Goal: Information Seeking & Learning: Learn about a topic

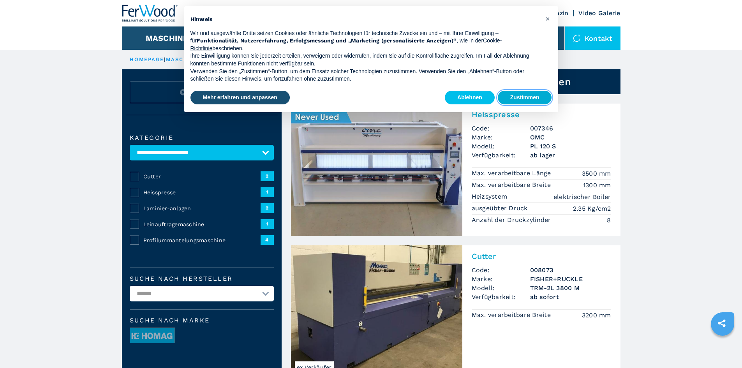
click at [518, 102] on button "Zustimmen" at bounding box center [525, 98] width 54 height 14
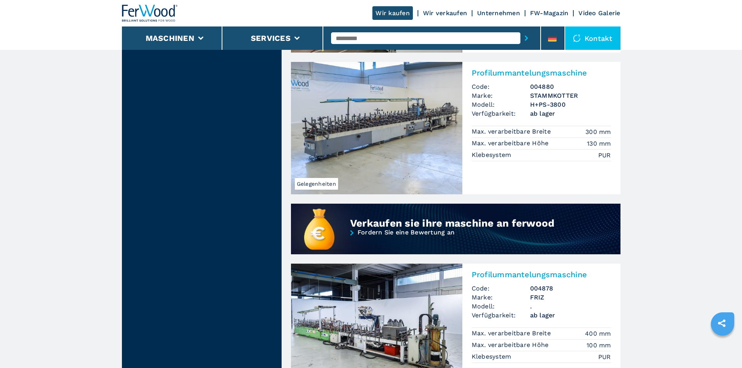
scroll to position [623, 0]
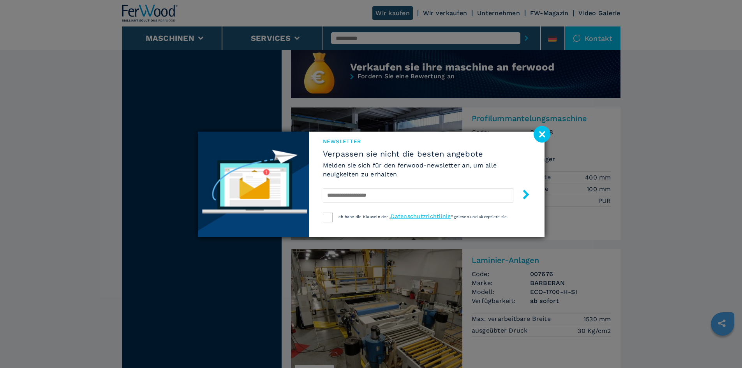
click at [544, 135] on image at bounding box center [541, 134] width 17 height 17
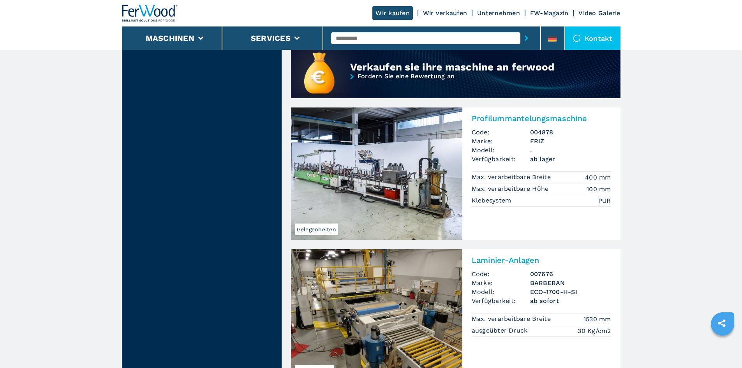
click at [409, 174] on img at bounding box center [376, 173] width 171 height 132
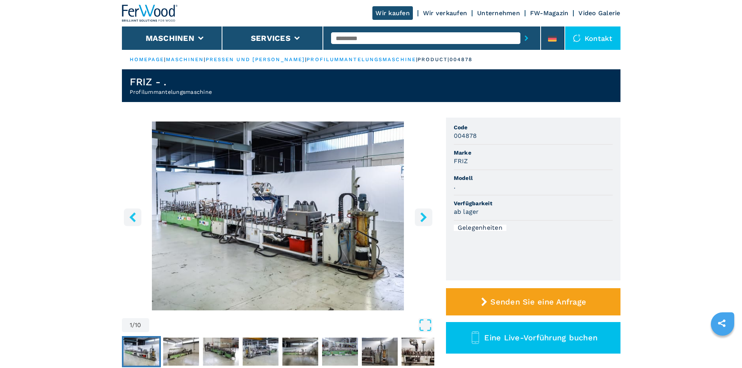
click at [421, 211] on button "right-button" at bounding box center [424, 217] width 18 height 18
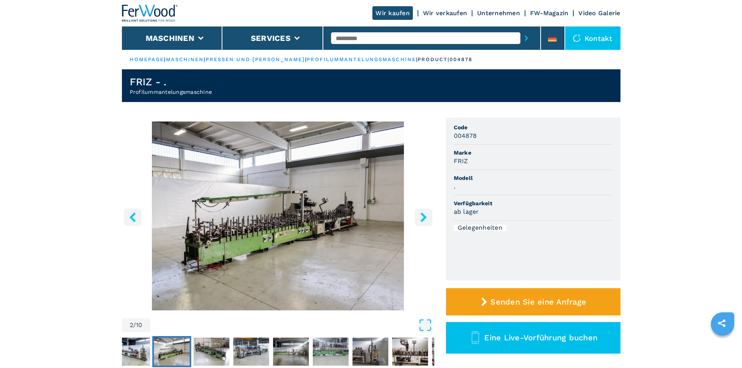
click at [421, 211] on button "right-button" at bounding box center [424, 217] width 18 height 18
click at [423, 216] on icon "right-button" at bounding box center [423, 217] width 6 height 10
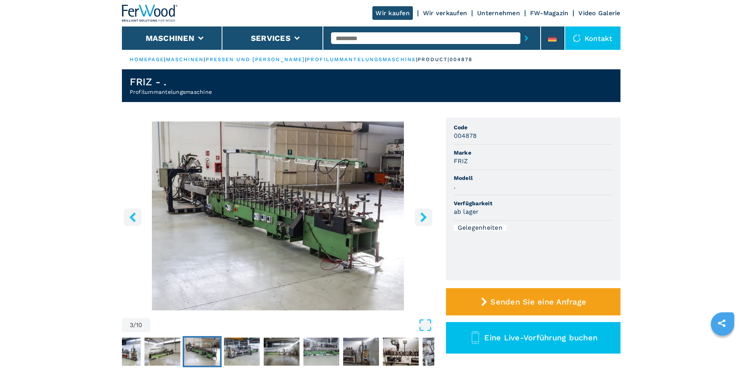
click at [423, 216] on icon "right-button" at bounding box center [423, 217] width 6 height 10
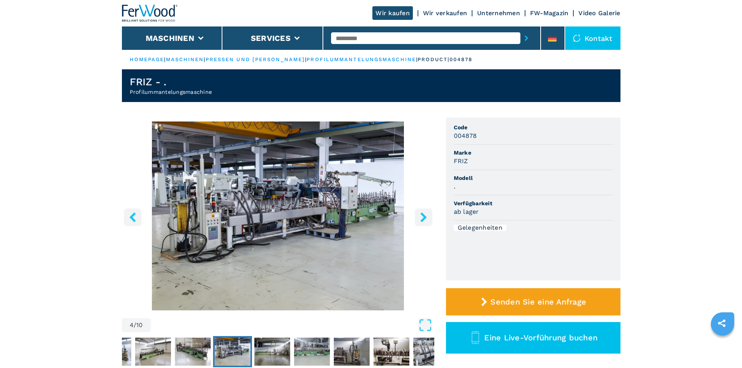
click at [423, 216] on icon "right-button" at bounding box center [423, 217] width 6 height 10
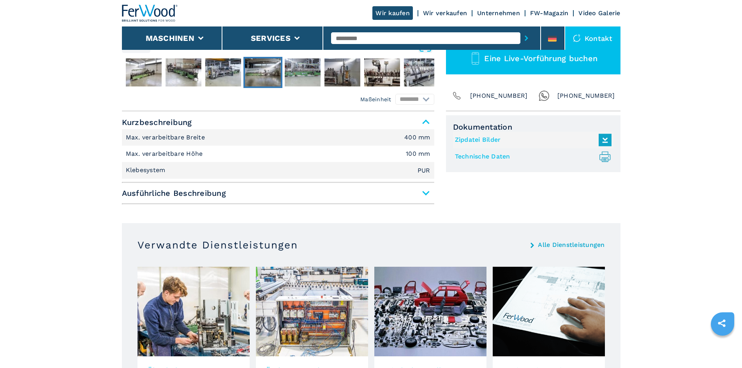
scroll to position [234, 0]
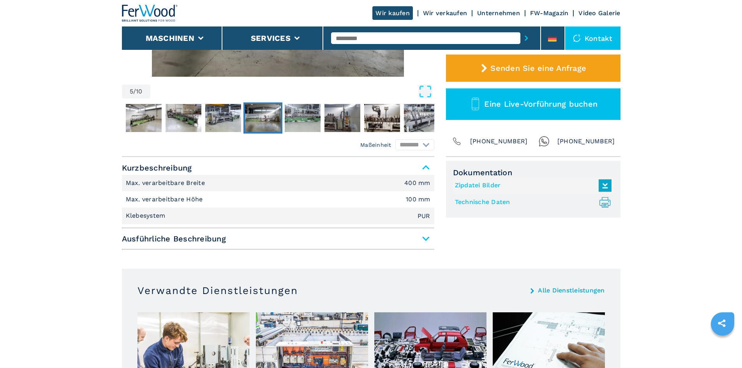
click at [412, 237] on span "Ausführliche Beschreibung" at bounding box center [278, 239] width 312 height 14
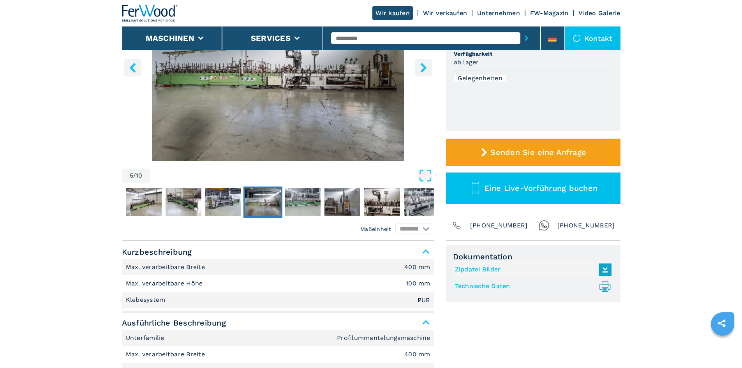
scroll to position [39, 0]
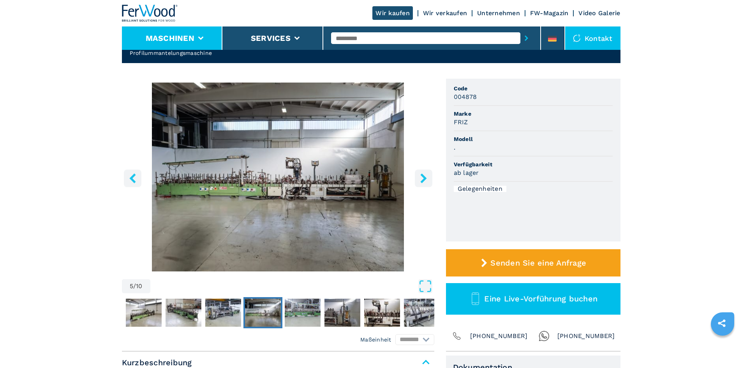
click at [194, 49] on li "Maschinen" at bounding box center [172, 37] width 101 height 23
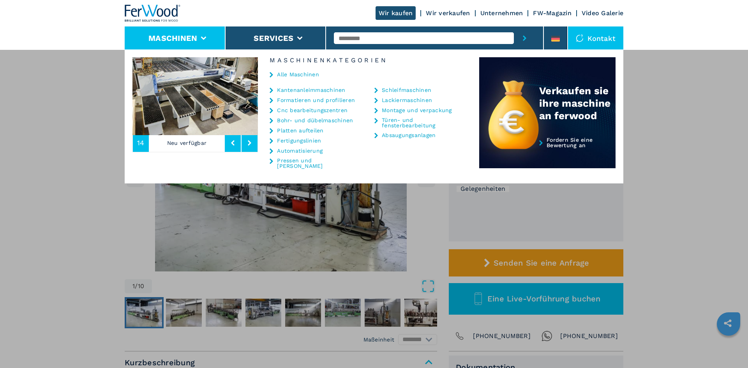
click at [75, 143] on div "Maschinen Kantenanleimmaschinen Formatieren und profilieren Cnc bearbeitungszen…" at bounding box center [374, 233] width 748 height 368
